Goal: Information Seeking & Learning: Check status

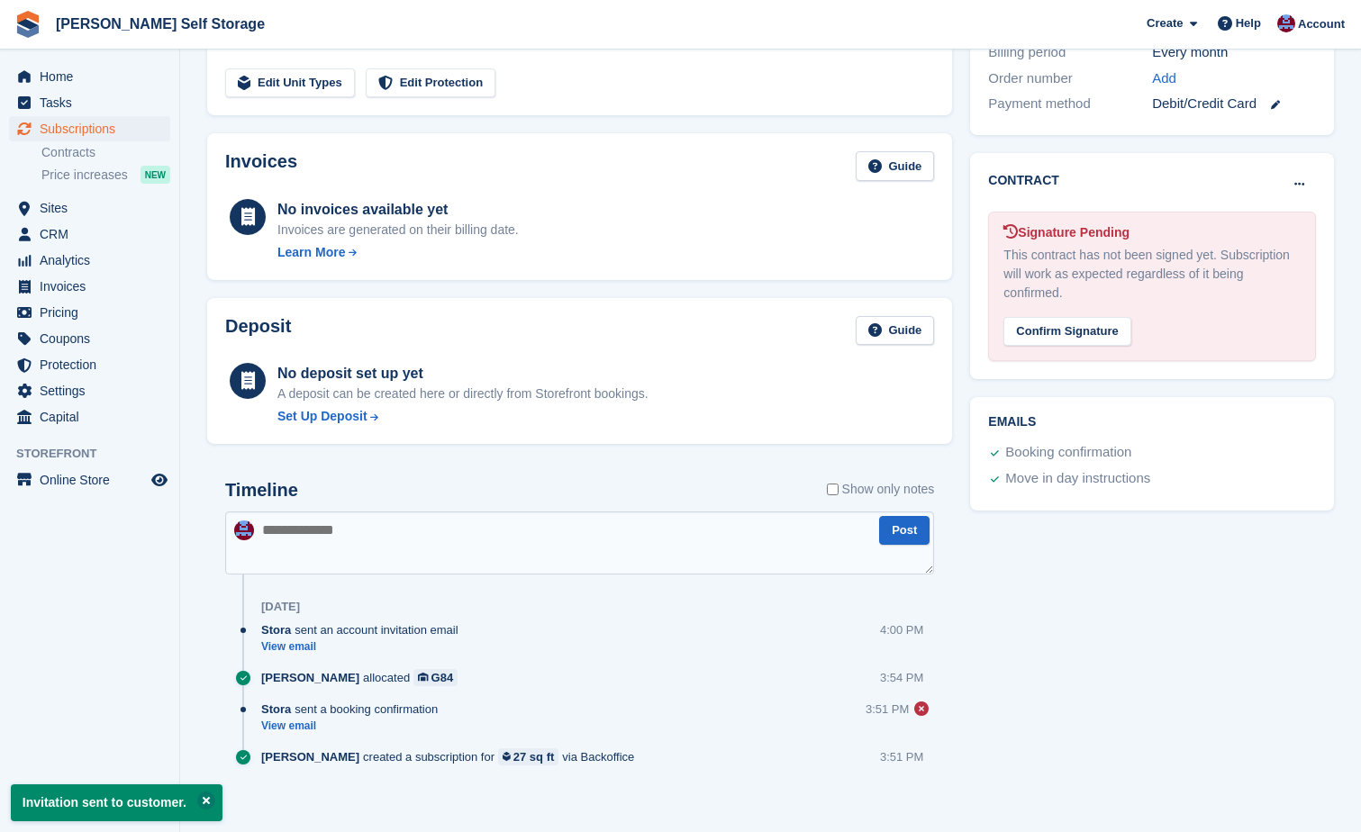
scroll to position [537, 0]
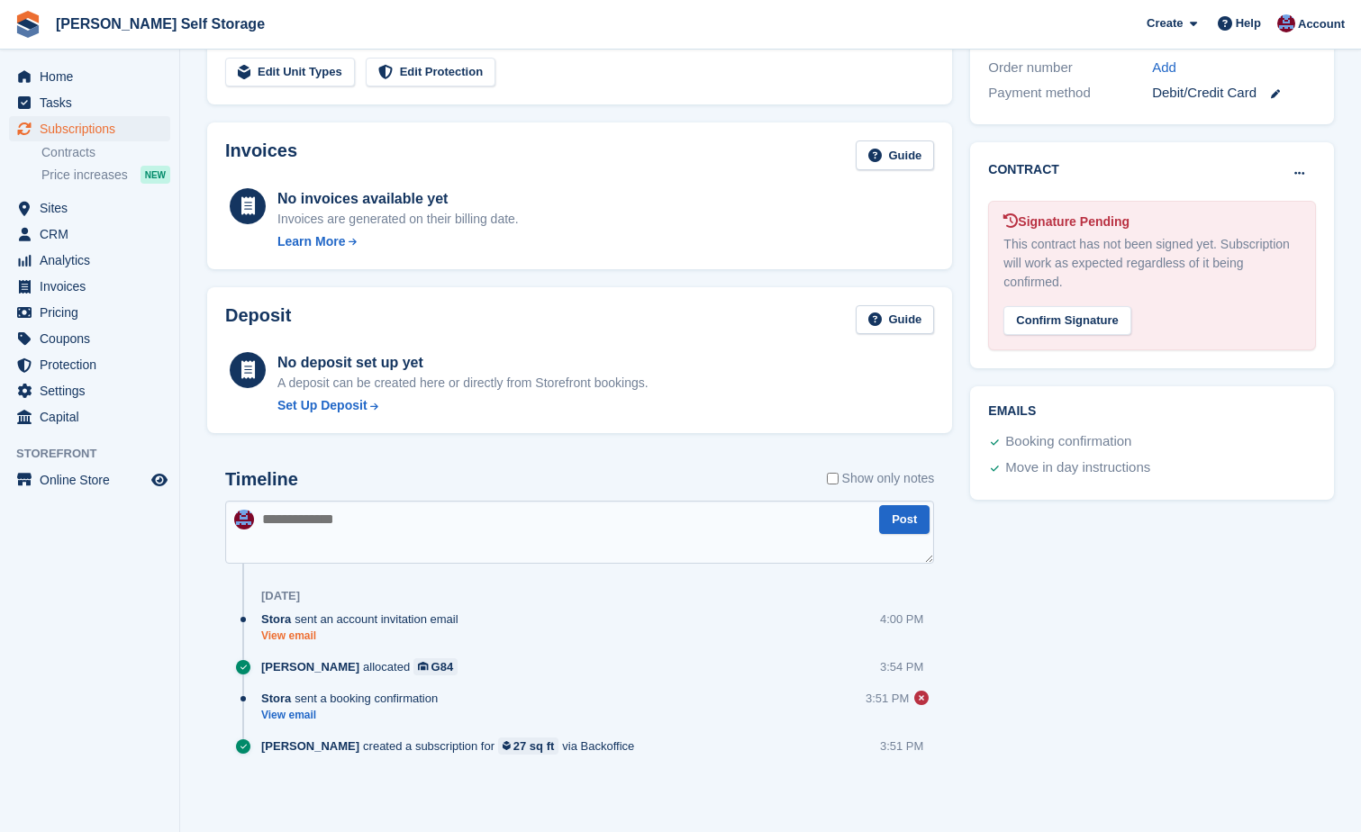
click at [274, 639] on link "View email" at bounding box center [364, 636] width 206 height 15
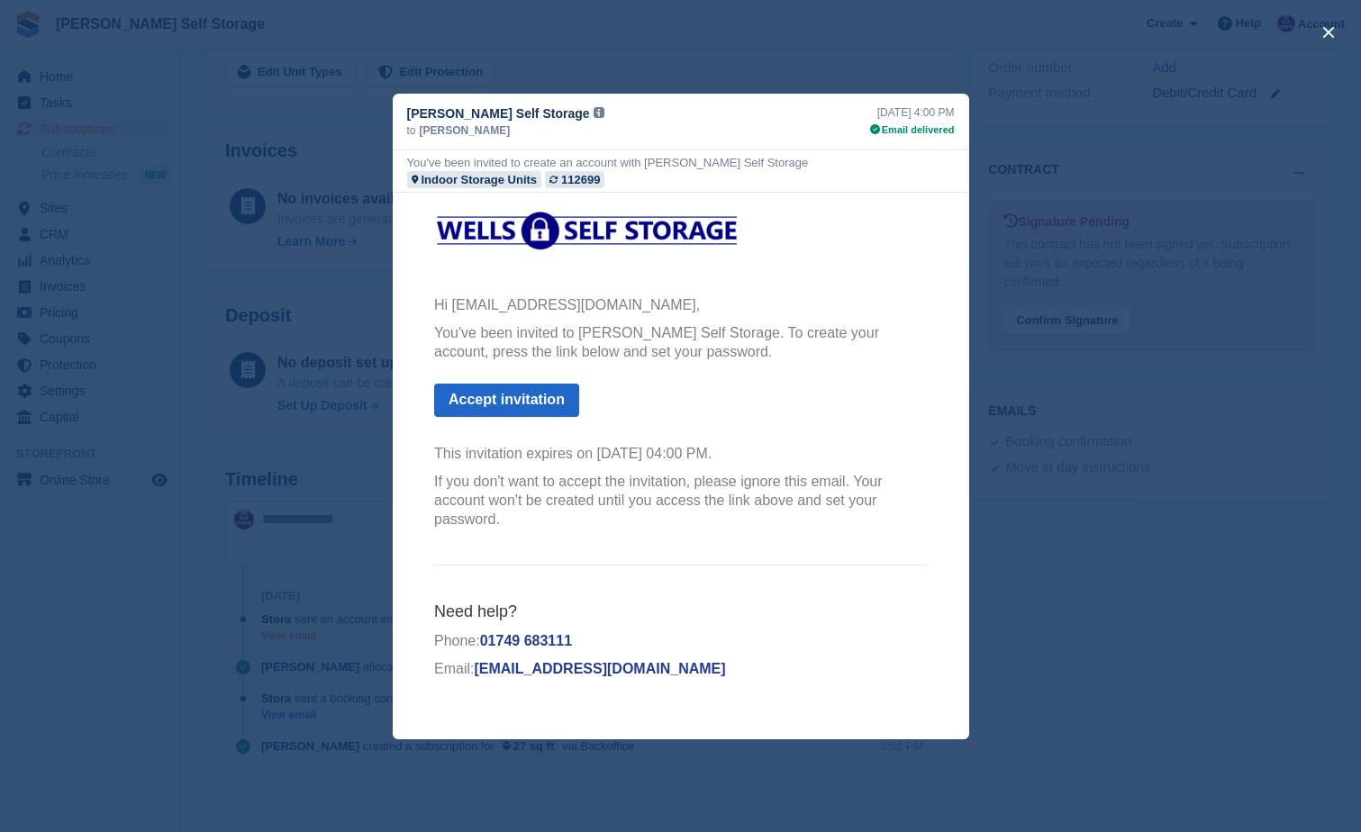
scroll to position [0, 0]
click at [1172, 629] on div "close" at bounding box center [680, 416] width 1361 height 832
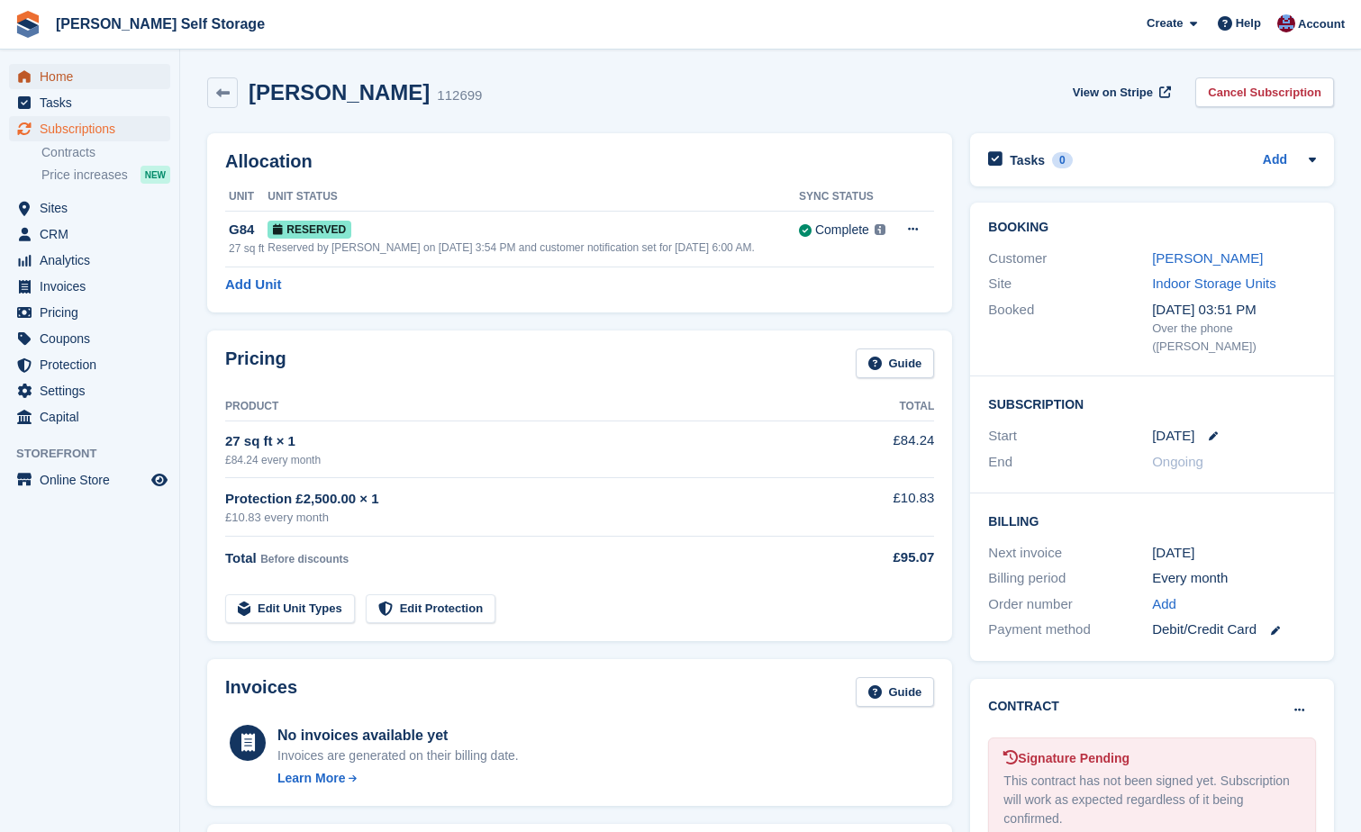
click at [69, 80] on span "Home" at bounding box center [94, 76] width 108 height 25
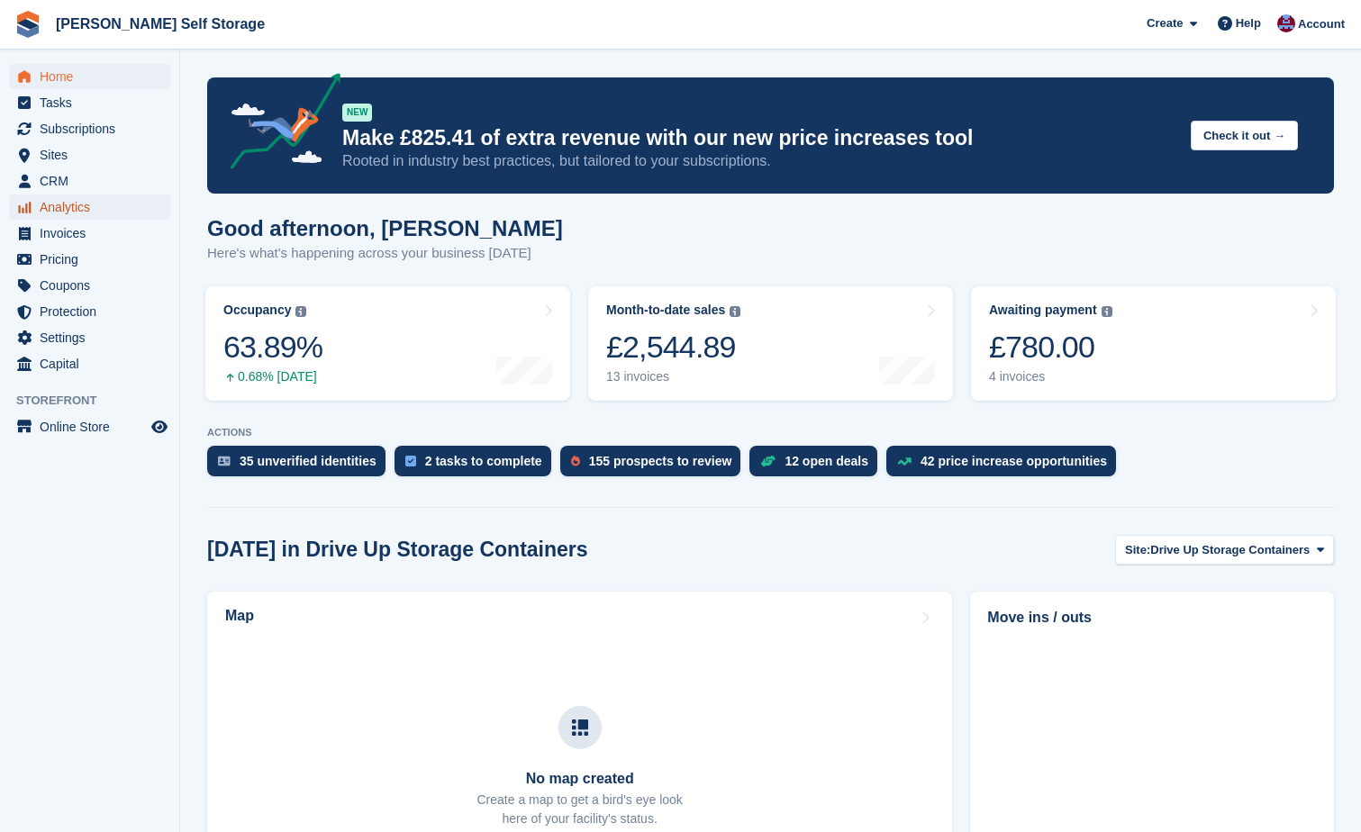
click at [64, 205] on span "Analytics" at bounding box center [94, 207] width 108 height 25
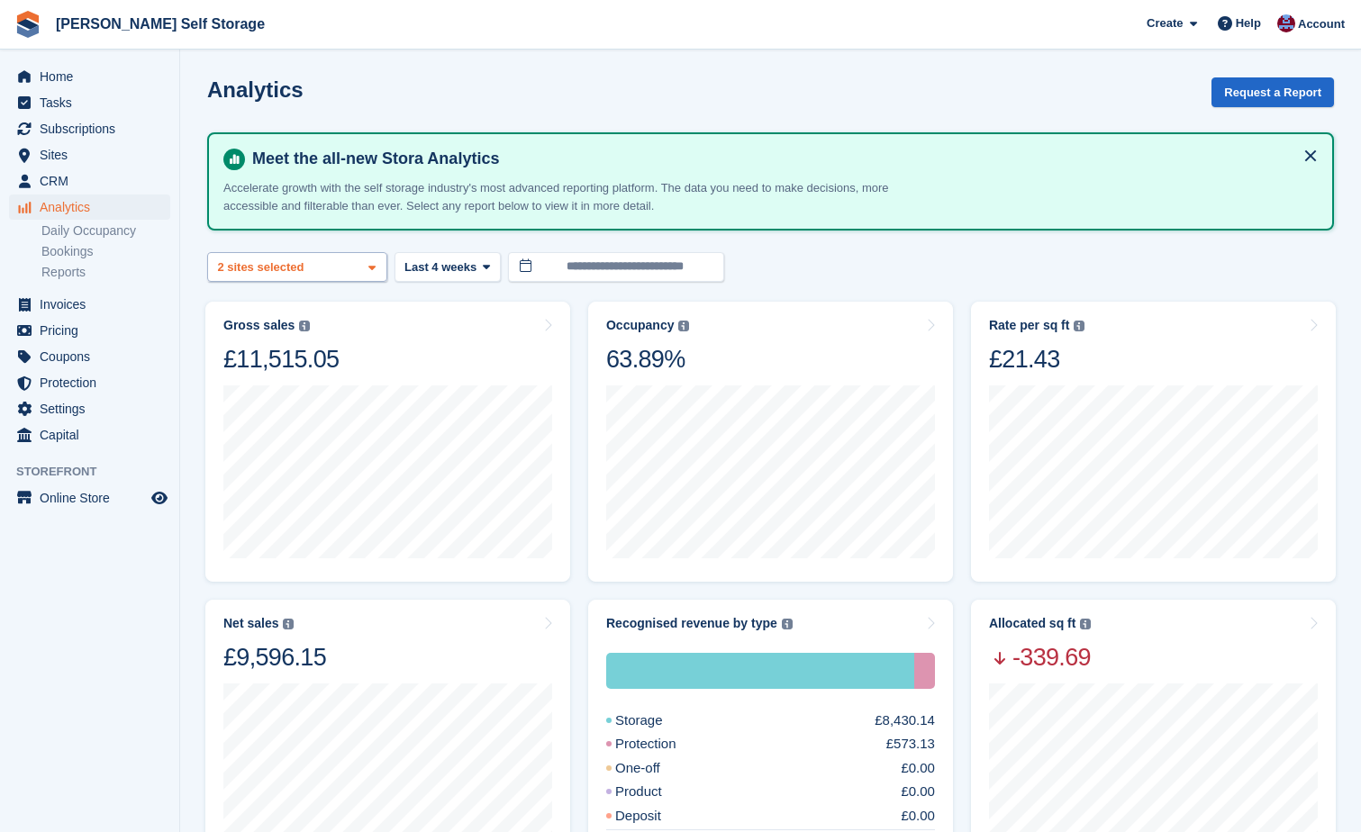
click at [372, 271] on icon at bounding box center [371, 268] width 7 height 12
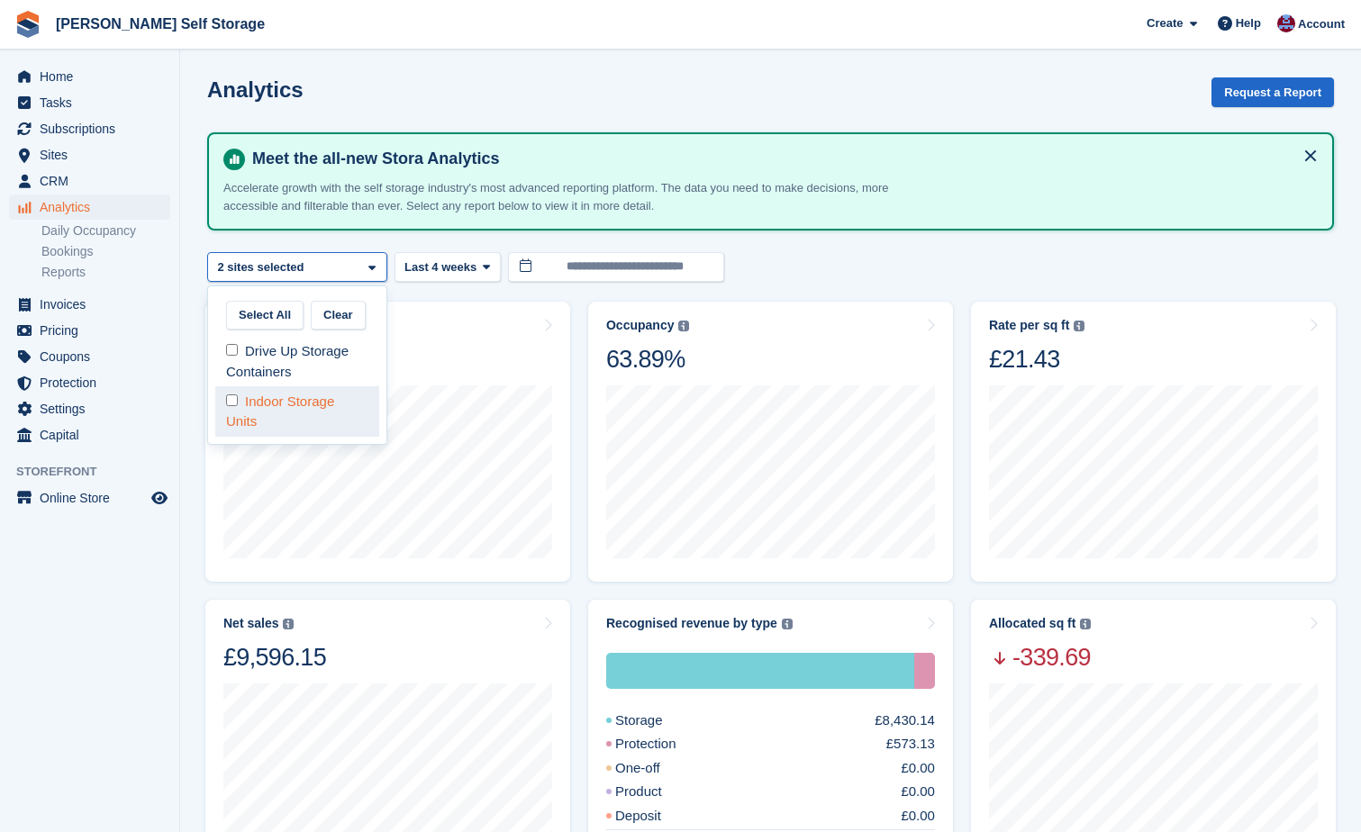
click at [264, 404] on div "Indoor Storage Units" at bounding box center [297, 411] width 164 height 50
select select "***"
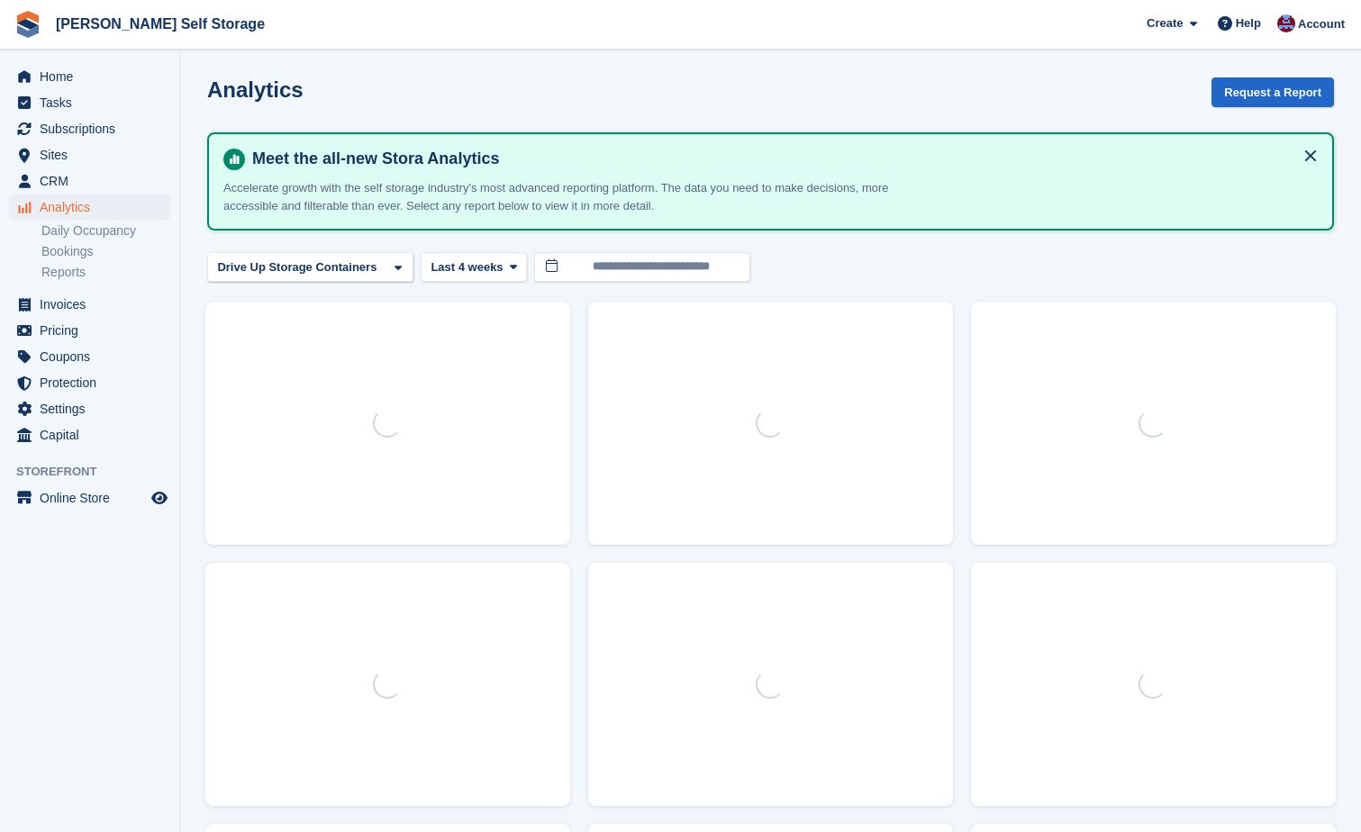
click at [231, 399] on div at bounding box center [387, 423] width 365 height 243
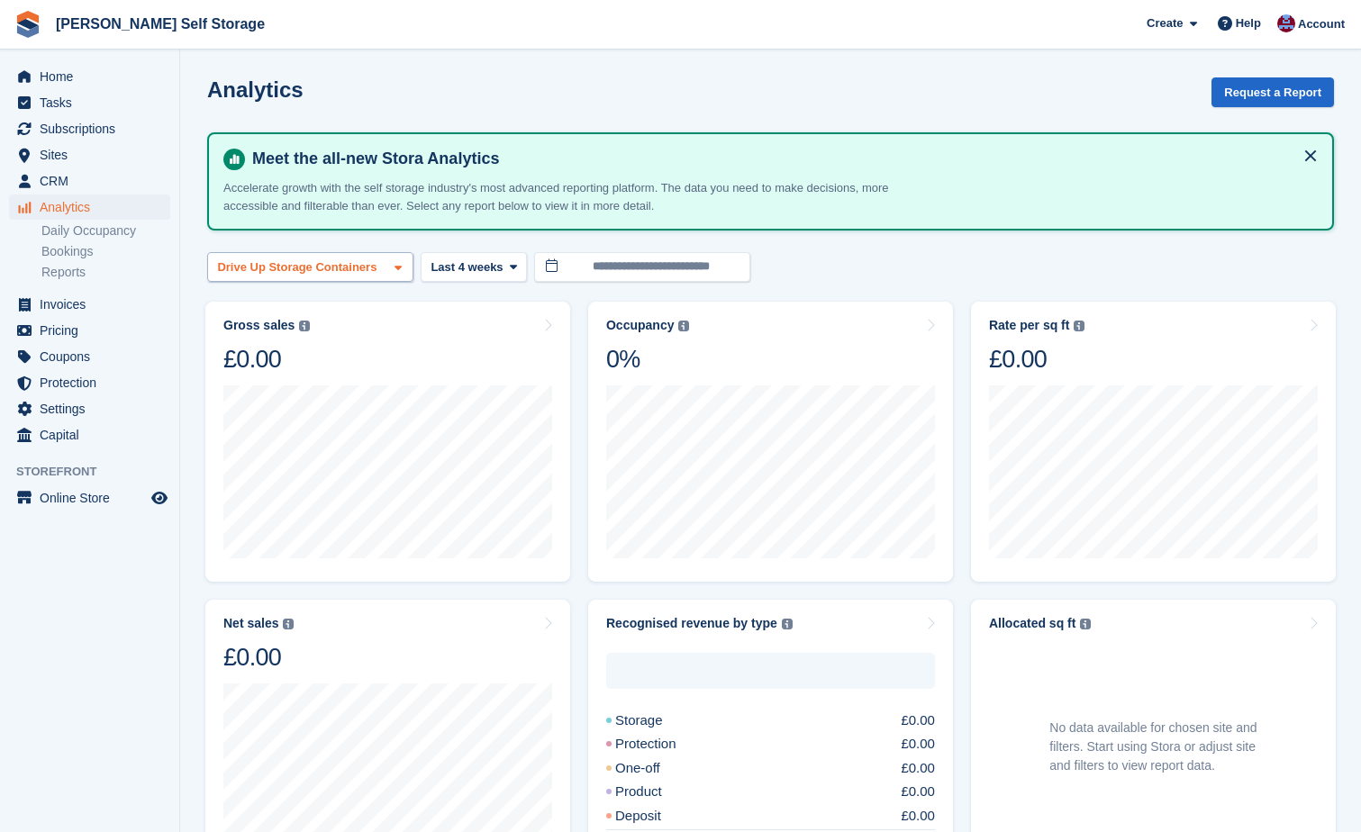
click at [391, 263] on span at bounding box center [398, 267] width 14 height 14
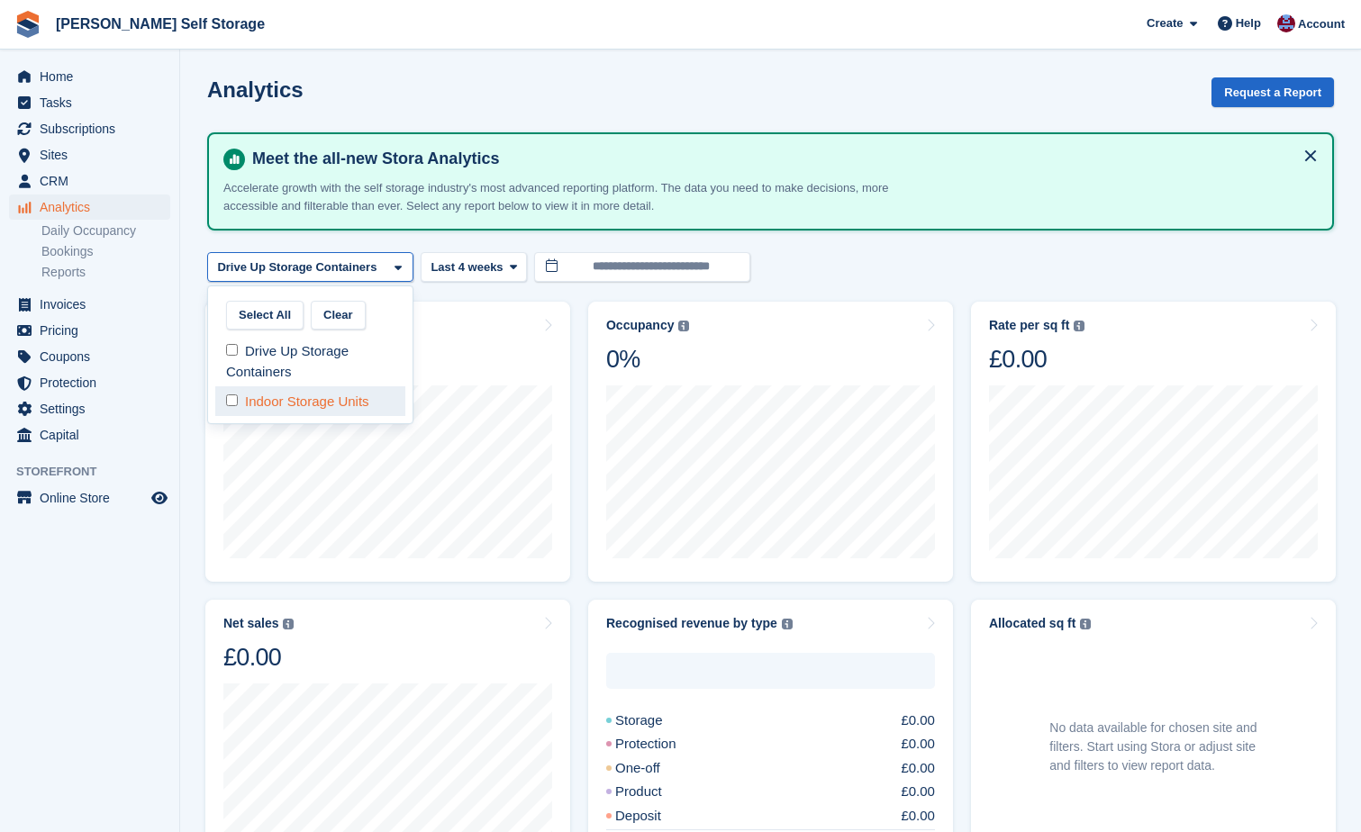
select select "***"
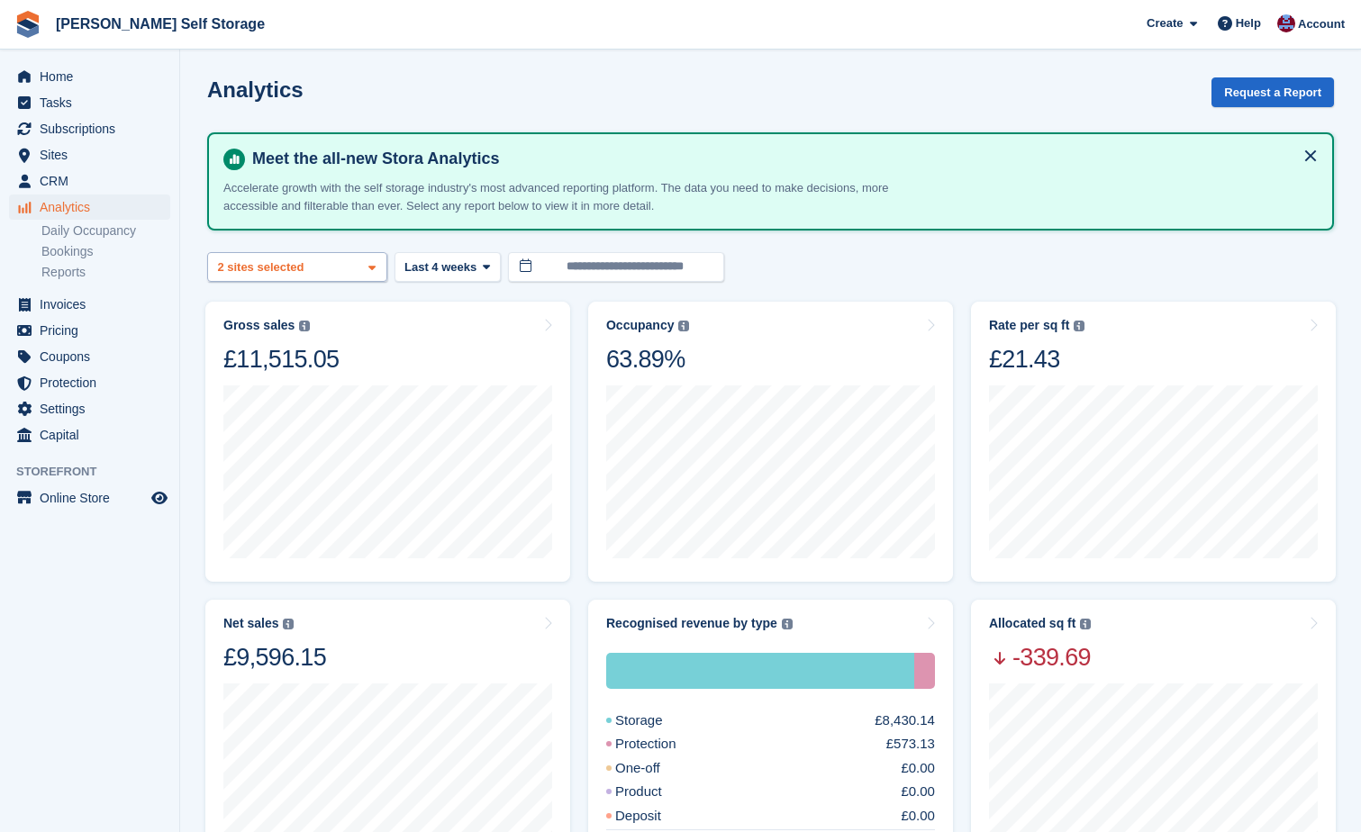
click at [377, 264] on span at bounding box center [372, 267] width 14 height 14
click at [491, 308] on div "Gross sales The sum of all finalised invoices, after discount and including tax…" at bounding box center [387, 442] width 365 height 280
click at [483, 266] on icon at bounding box center [486, 267] width 7 height 12
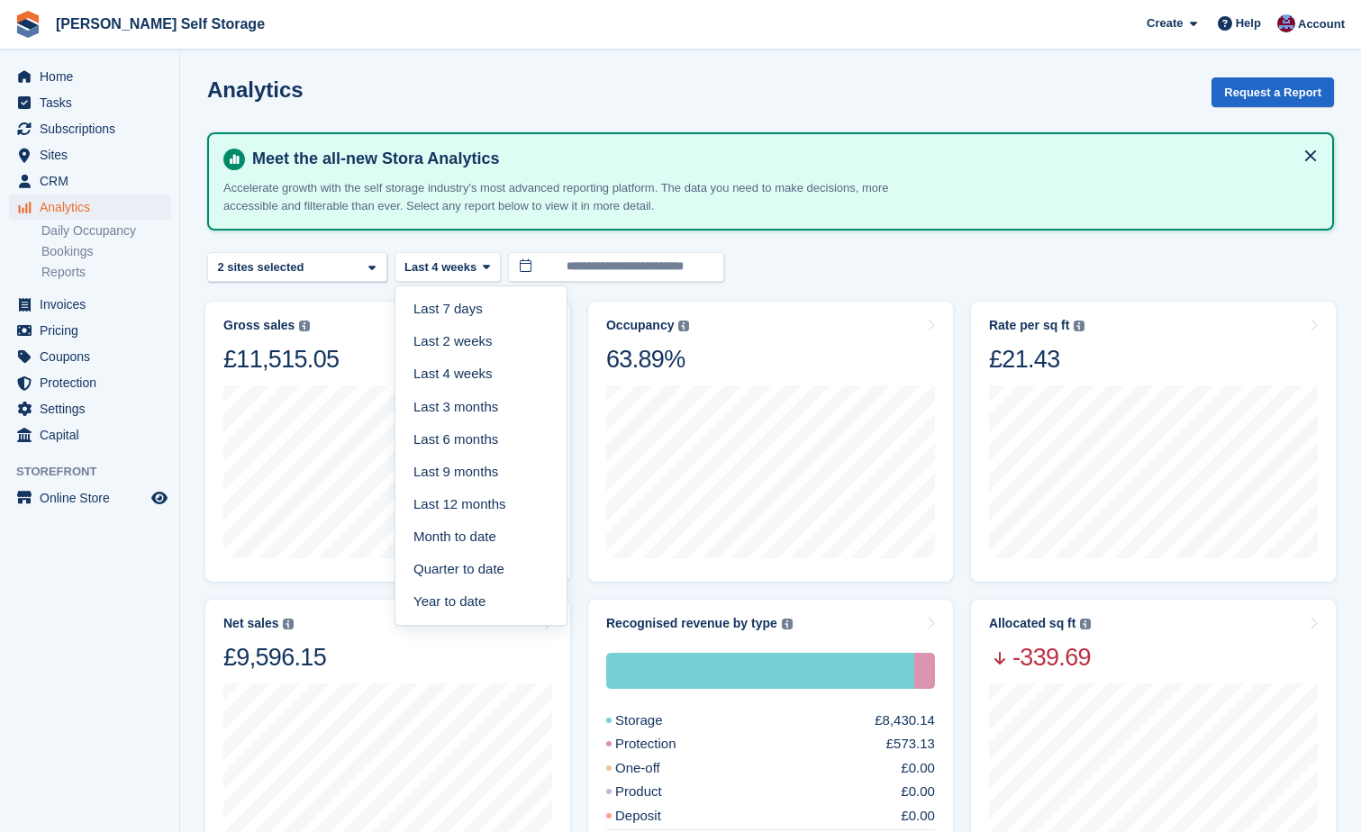
click at [441, 587] on link "Year to date" at bounding box center [481, 601] width 157 height 32
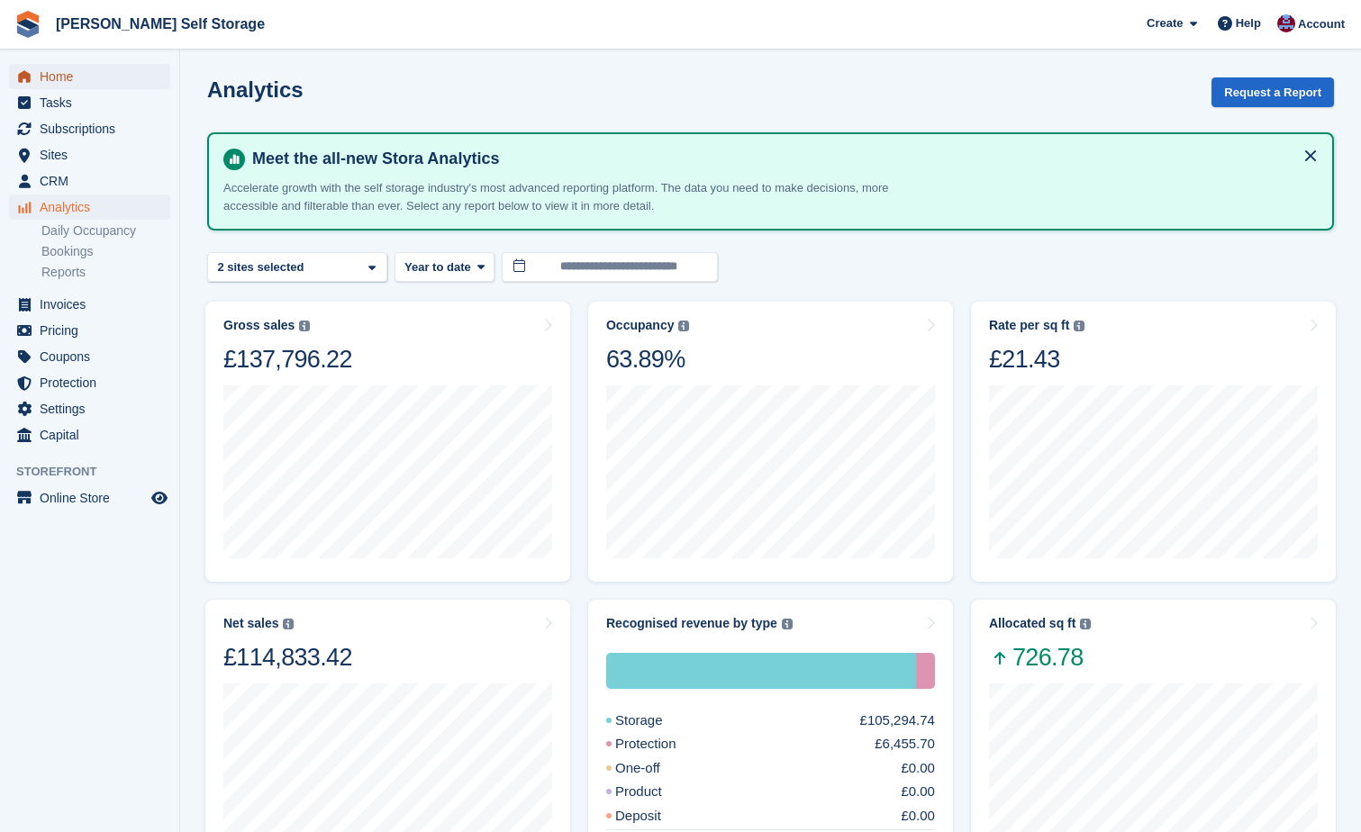
click at [60, 84] on span "Home" at bounding box center [94, 76] width 108 height 25
